Goal: Navigation & Orientation: Find specific page/section

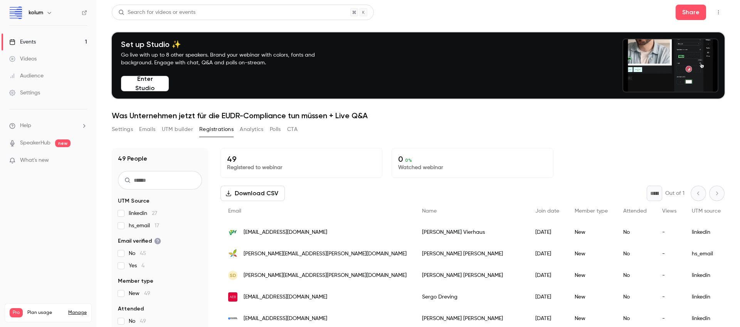
scroll to position [91, 0]
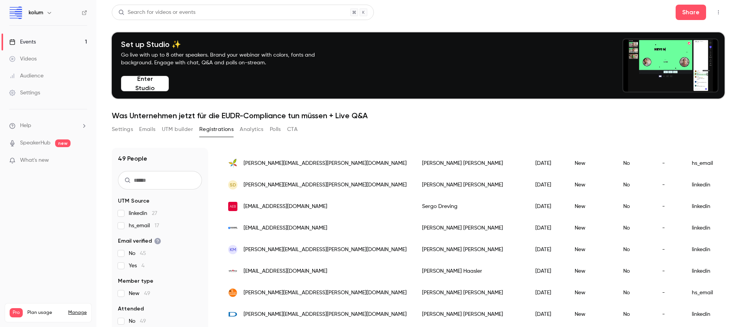
click at [37, 52] on link "Videos" at bounding box center [48, 58] width 96 height 17
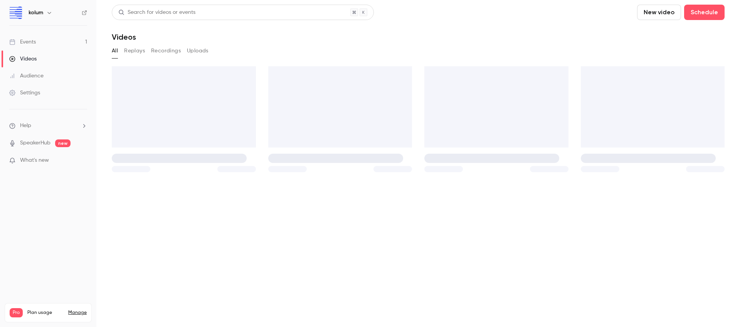
click at [37, 45] on link "Events 1" at bounding box center [48, 42] width 96 height 17
